Goal: Task Accomplishment & Management: Manage account settings

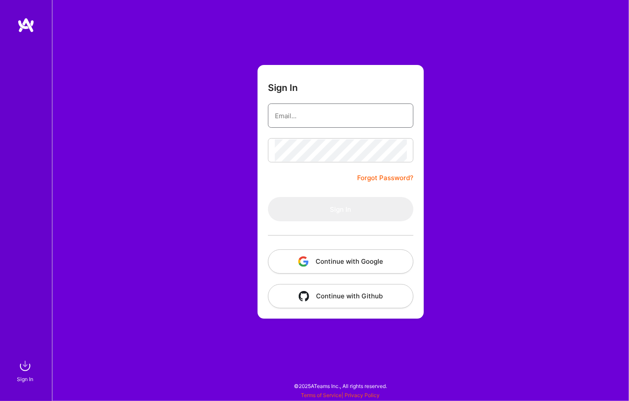
click at [293, 114] on input "email" at bounding box center [341, 116] width 132 height 22
click at [0, 397] on com-1password-button at bounding box center [0, 397] width 0 height 0
type input "[PERSON_NAME][EMAIL_ADDRESS][PERSON_NAME][DOMAIN_NAME]"
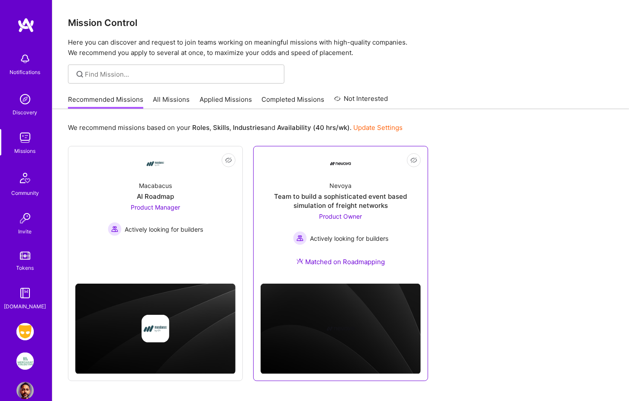
click at [341, 218] on span "Product Owner" at bounding box center [341, 216] width 43 height 7
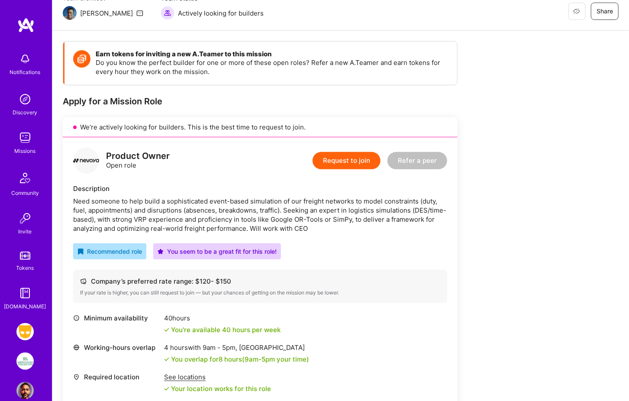
scroll to position [155, 0]
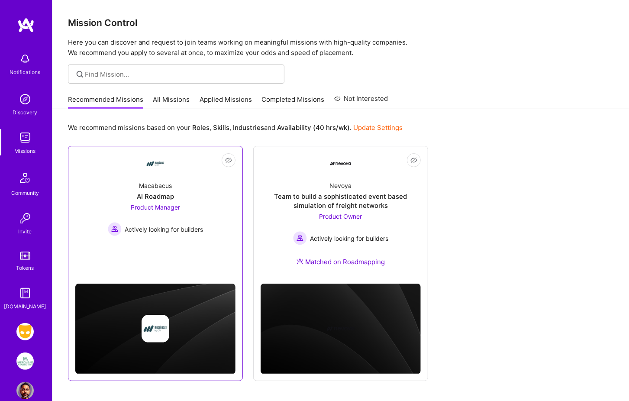
click at [152, 186] on div "Macabacus" at bounding box center [155, 185] width 33 height 9
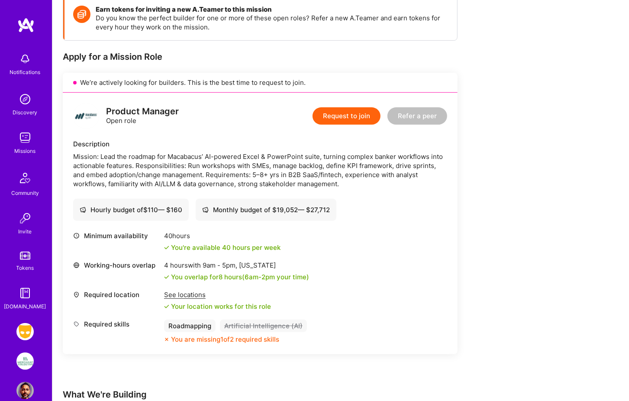
scroll to position [141, 0]
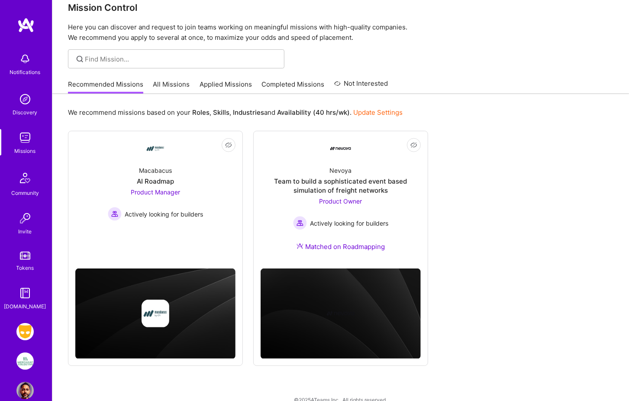
scroll to position [15, 0]
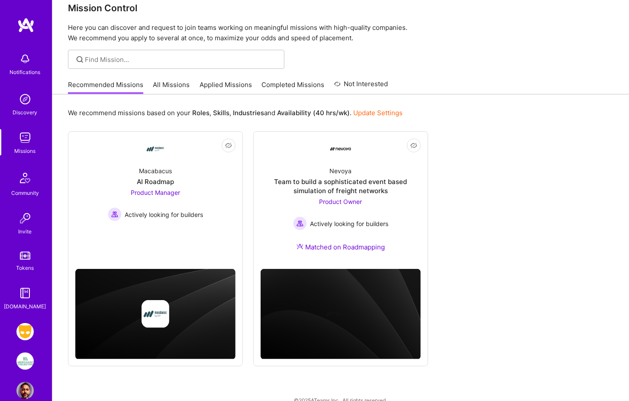
click at [23, 329] on img at bounding box center [24, 331] width 17 height 17
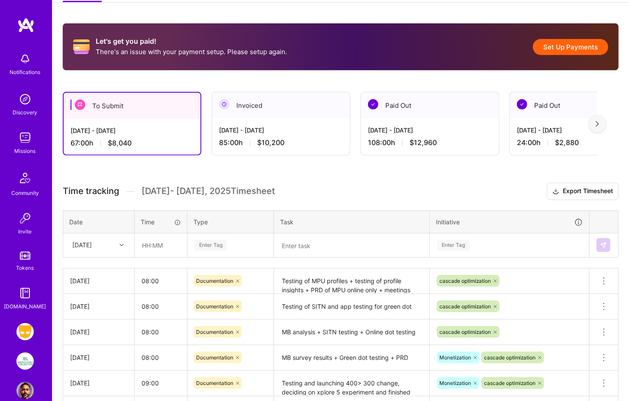
scroll to position [135, 0]
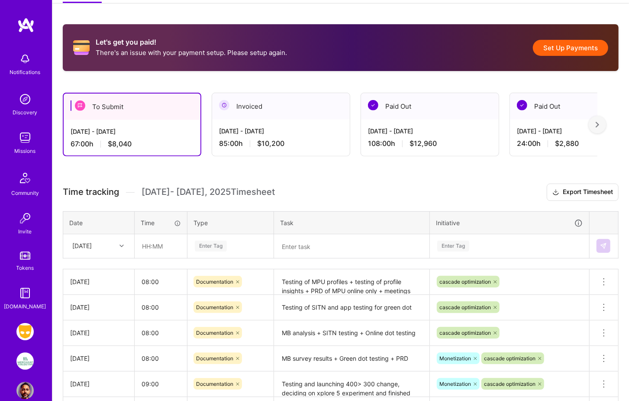
click at [566, 51] on button "Set Up Payments" at bounding box center [570, 48] width 75 height 16
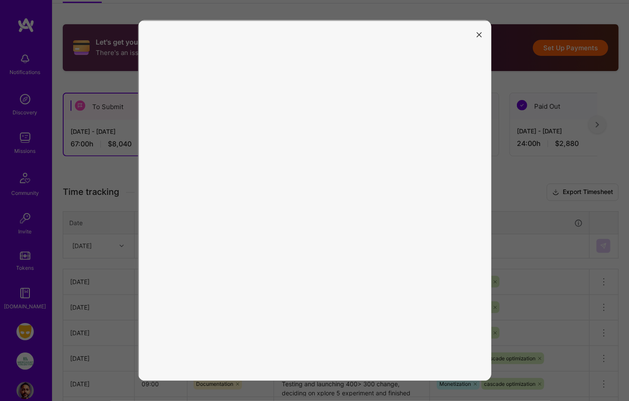
click at [477, 33] on icon "modal" at bounding box center [479, 34] width 5 height 5
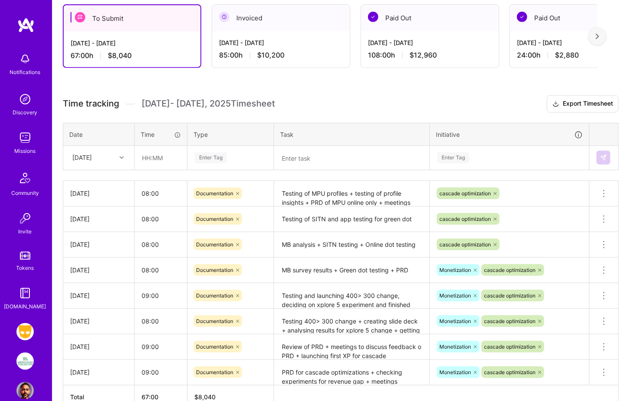
scroll to position [223, 0]
click at [122, 156] on icon at bounding box center [122, 158] width 4 height 4
click at [89, 260] on div "[DATE]" at bounding box center [99, 262] width 70 height 16
click at [151, 157] on input "text" at bounding box center [161, 158] width 52 height 23
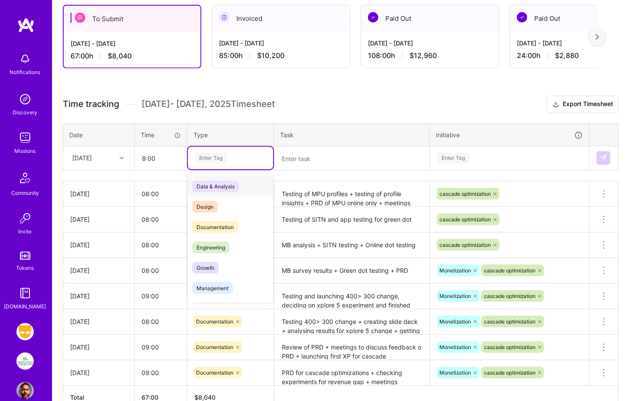
type input "08:00"
click at [208, 156] on div "Enter Tag" at bounding box center [211, 158] width 32 height 13
click at [218, 222] on span "Documentation" at bounding box center [215, 227] width 46 height 12
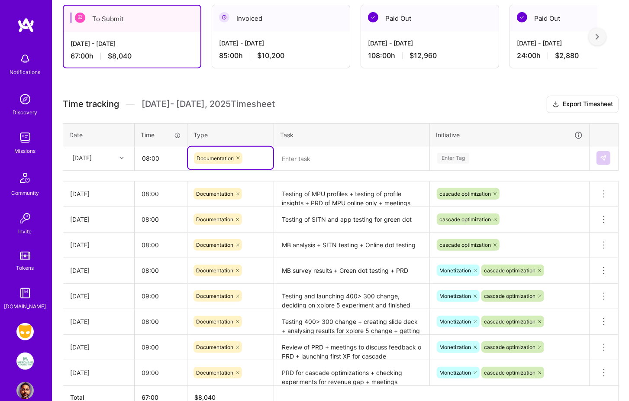
click at [292, 157] on textarea at bounding box center [352, 158] width 154 height 23
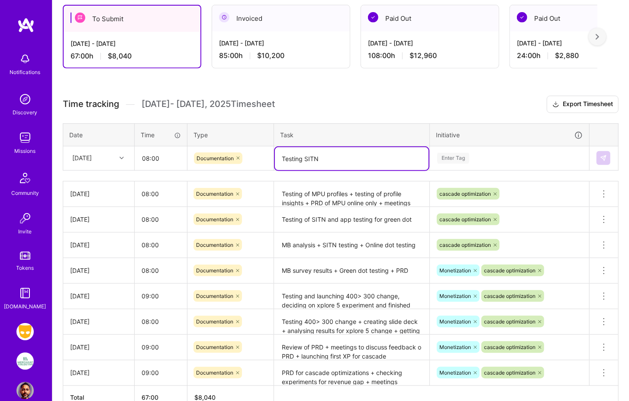
type textarea "Testing SITN"
click at [457, 156] on div "Enter Tag" at bounding box center [454, 158] width 32 height 13
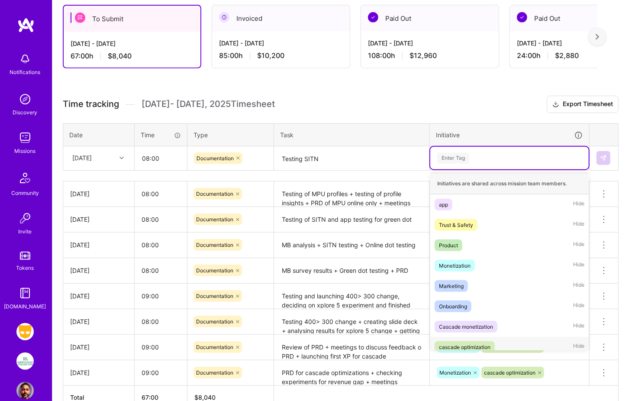
click at [472, 344] on div "cascade optimization" at bounding box center [465, 347] width 52 height 9
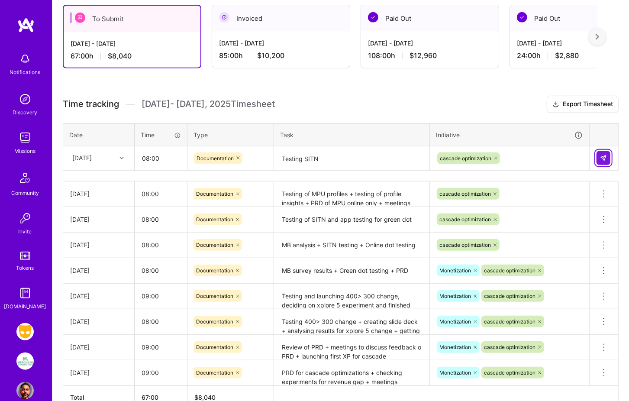
click at [606, 155] on img at bounding box center [603, 158] width 7 height 7
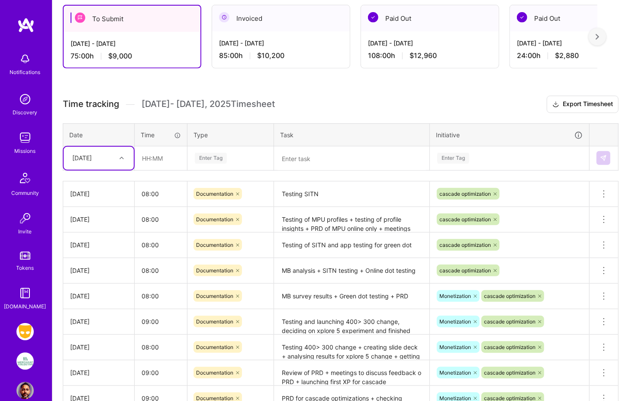
click at [121, 156] on icon at bounding box center [122, 158] width 4 height 4
click at [88, 257] on div "[DATE]" at bounding box center [99, 262] width 70 height 16
click at [151, 149] on input "text" at bounding box center [161, 158] width 52 height 23
type input "08:00"
click at [216, 154] on div "Enter Tag" at bounding box center [211, 158] width 32 height 13
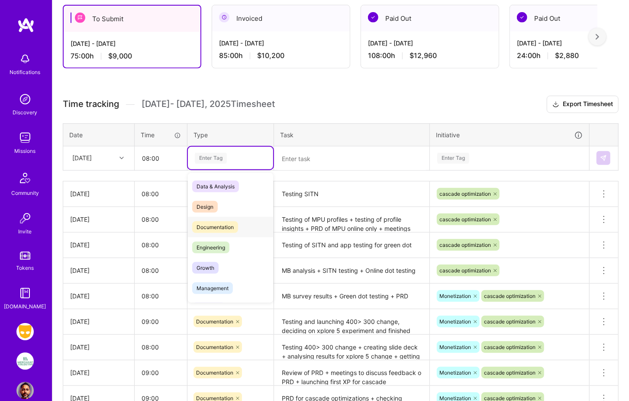
click at [216, 221] on span "Documentation" at bounding box center [215, 227] width 46 height 12
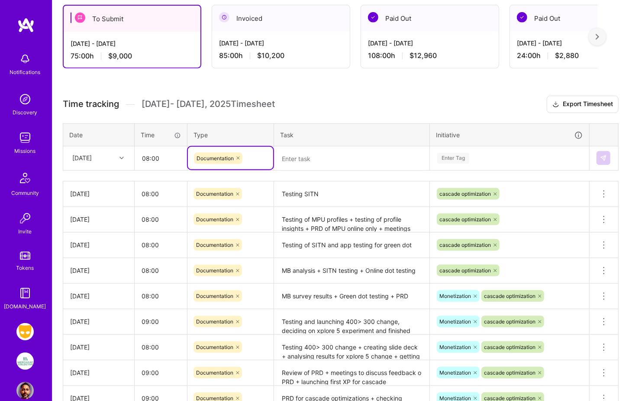
click at [290, 159] on textarea at bounding box center [352, 158] width 154 height 23
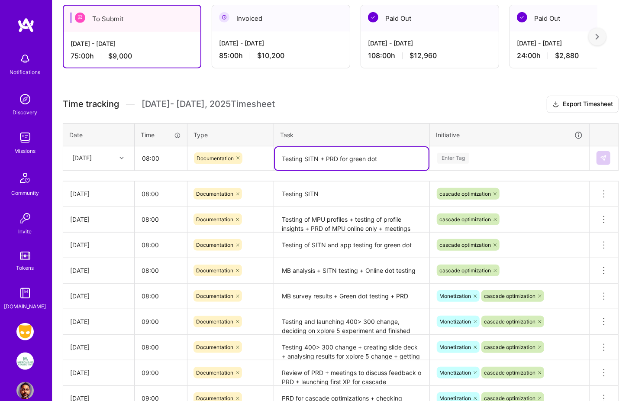
type textarea "Testing SITN + PRD for green dot"
click at [457, 156] on div "Enter Tag" at bounding box center [454, 158] width 32 height 13
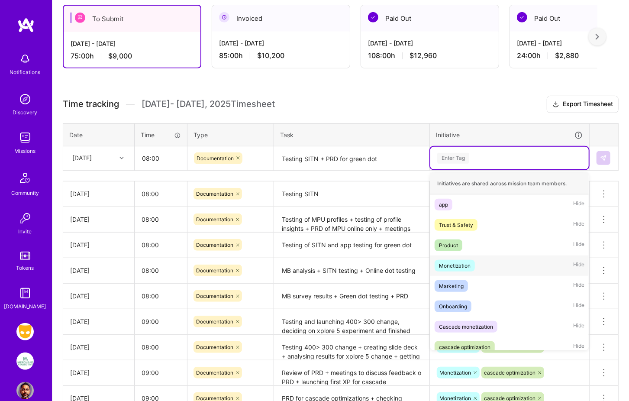
scroll to position [6, 0]
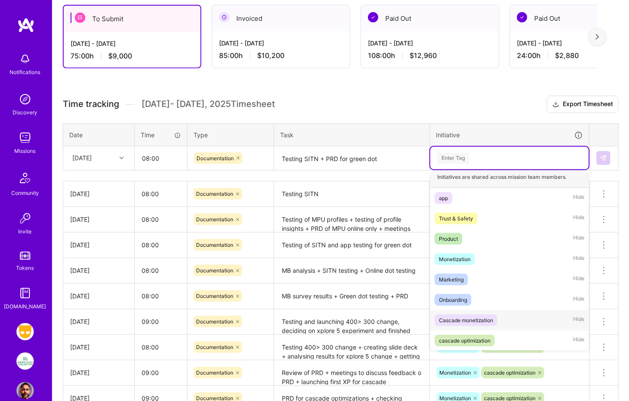
click at [467, 316] on div "Cascade monetization" at bounding box center [466, 320] width 54 height 9
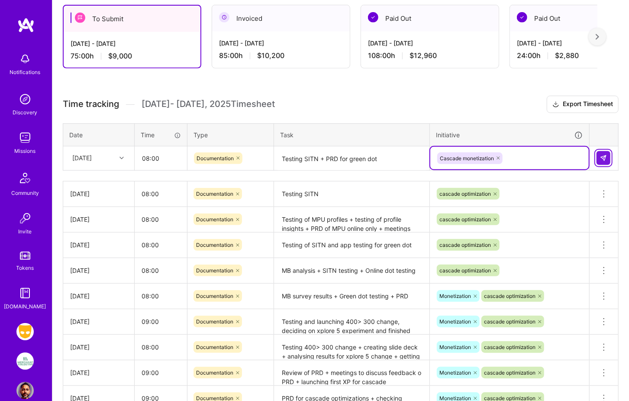
click at [601, 155] on img at bounding box center [603, 158] width 7 height 7
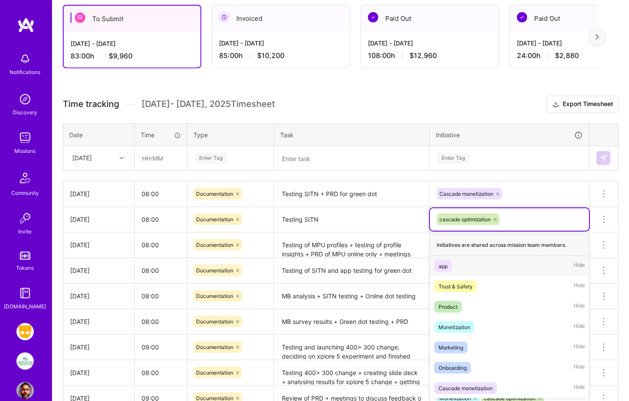
click at [503, 217] on div "cascade optimization" at bounding box center [509, 219] width 147 height 13
click at [496, 217] on icon at bounding box center [495, 219] width 5 height 5
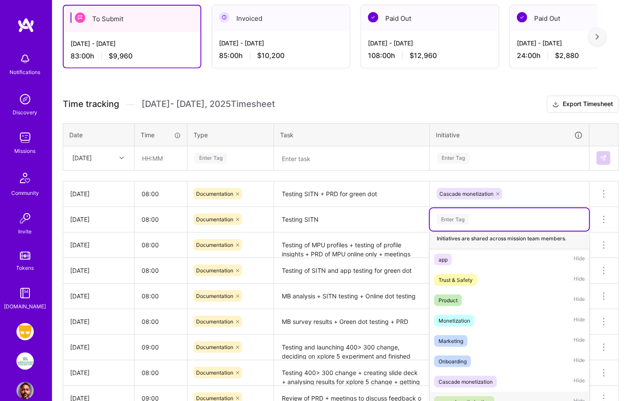
click at [477, 398] on div "cascade optimization" at bounding box center [465, 402] width 52 height 9
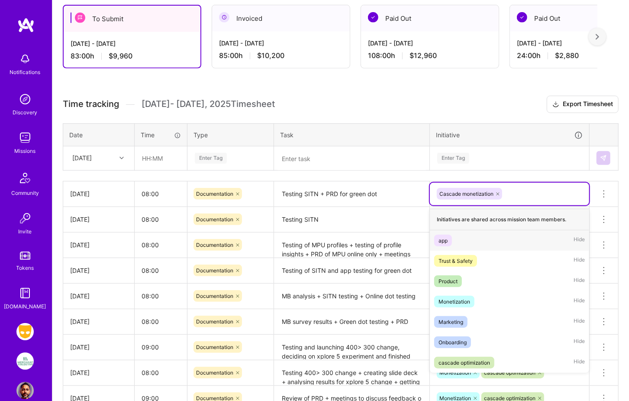
click at [514, 188] on div "Cascade monetization" at bounding box center [509, 193] width 147 height 13
click at [499, 191] on icon at bounding box center [498, 193] width 5 height 5
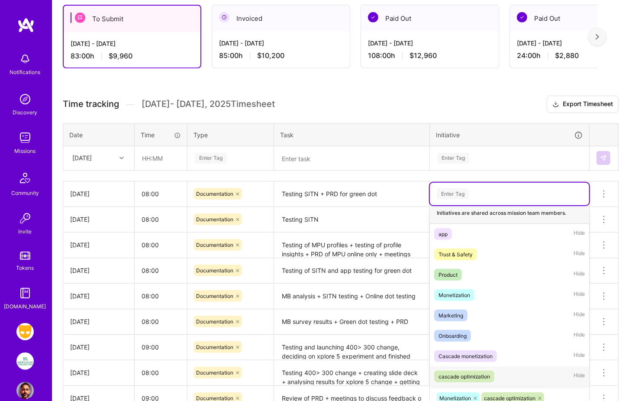
click at [476, 375] on div "cascade optimization" at bounding box center [465, 376] width 52 height 9
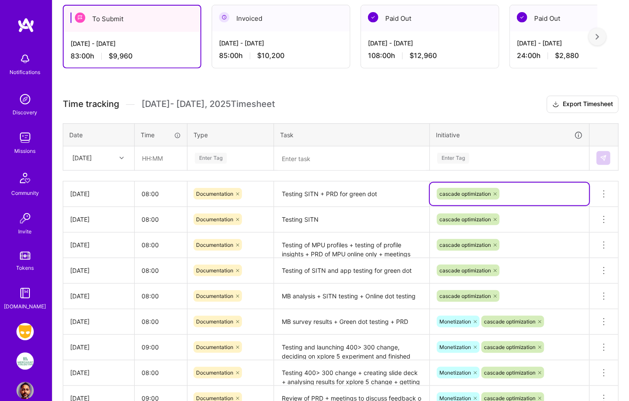
click at [487, 100] on h3 "Time tracking [DATE] - [DATE] Timesheet Export Timesheet" at bounding box center [341, 104] width 556 height 17
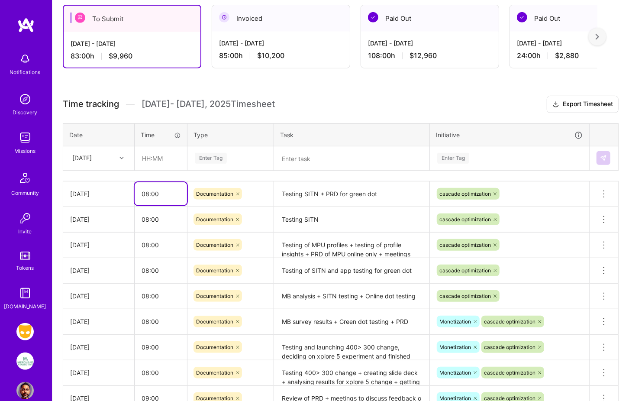
click at [148, 190] on input "08:00" at bounding box center [161, 193] width 52 height 23
type input "08:00"
click at [146, 216] on input "08:00" at bounding box center [161, 219] width 52 height 23
type input "09:00"
click at [333, 93] on div "Let's get you paid! There's an issue with your payment setup. Please setup agai…" at bounding box center [340, 214] width 577 height 577
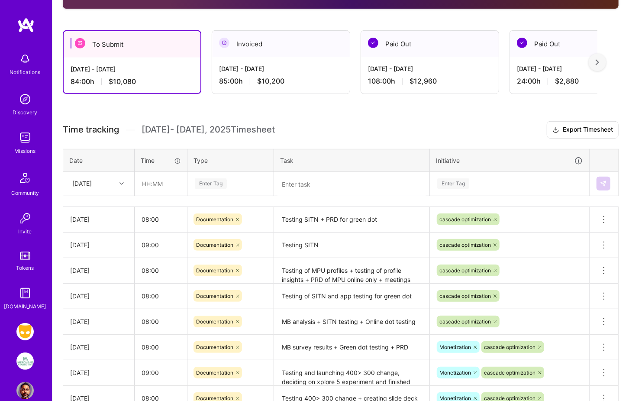
scroll to position [197, 0]
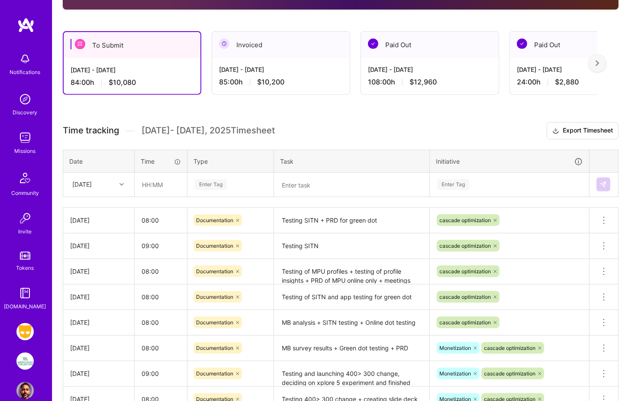
click at [159, 62] on div "[DATE] - [DATE] 84:00 h $10,080" at bounding box center [132, 76] width 137 height 36
click at [159, 47] on div "To Submit" at bounding box center [132, 45] width 137 height 26
click at [86, 41] on div "To Submit" at bounding box center [132, 45] width 137 height 26
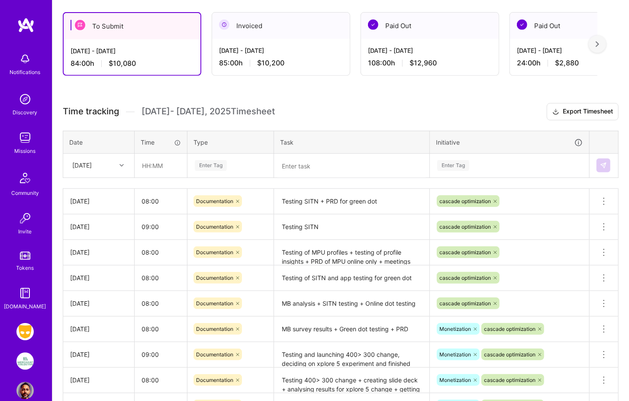
scroll to position [0, 0]
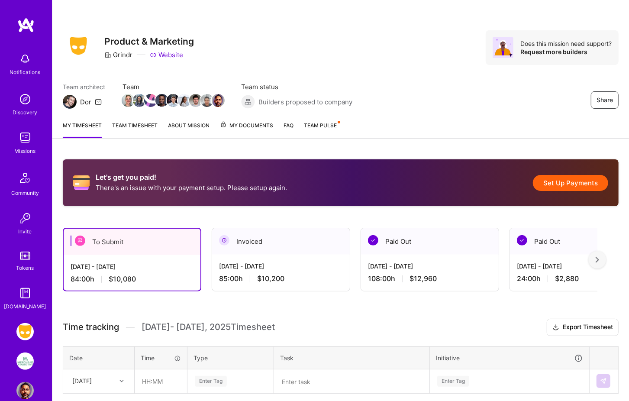
click at [126, 241] on div "To Submit" at bounding box center [132, 242] width 137 height 26
click at [85, 243] on div "To Submit" at bounding box center [132, 242] width 137 height 26
click at [78, 240] on img at bounding box center [80, 241] width 10 height 10
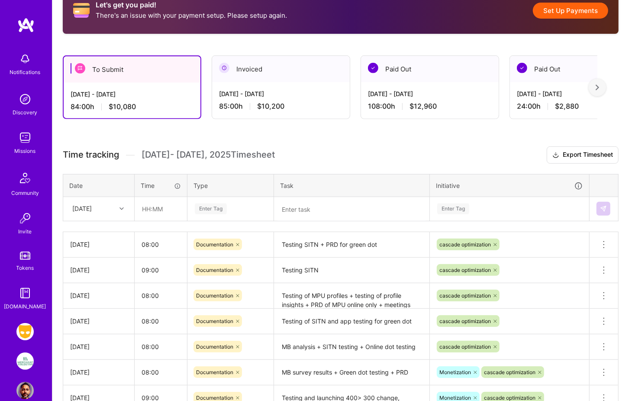
scroll to position [191, 0]
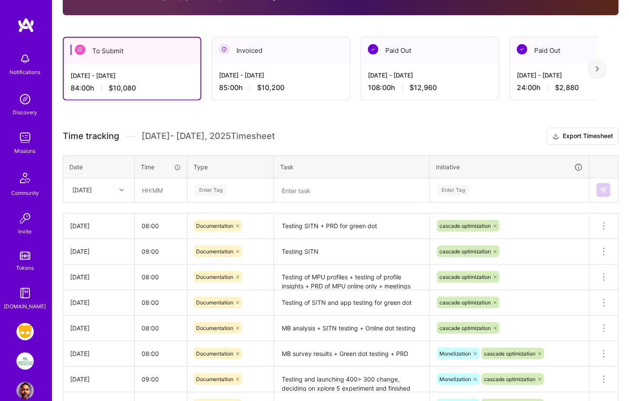
click at [122, 188] on icon at bounding box center [122, 190] width 4 height 4
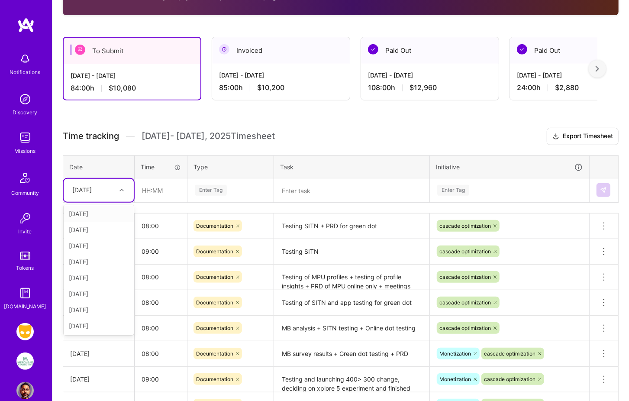
click at [173, 121] on div "Let's get you paid! There's an issue with your payment setup. Please setup agai…" at bounding box center [340, 246] width 577 height 577
